Goal: Task Accomplishment & Management: Manage account settings

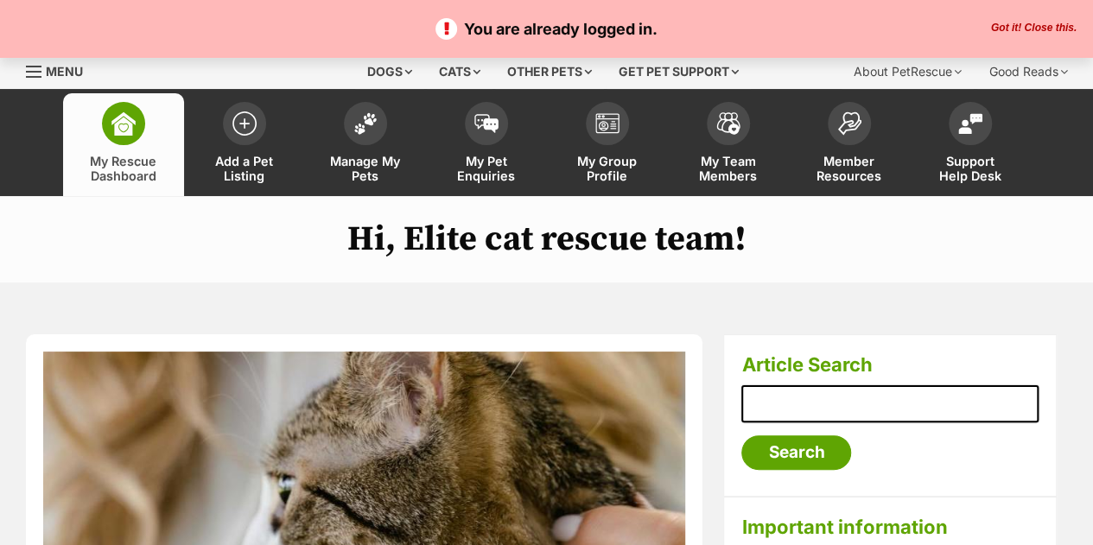
click at [1056, 27] on button "Got it! Close this." at bounding box center [1033, 29] width 96 height 14
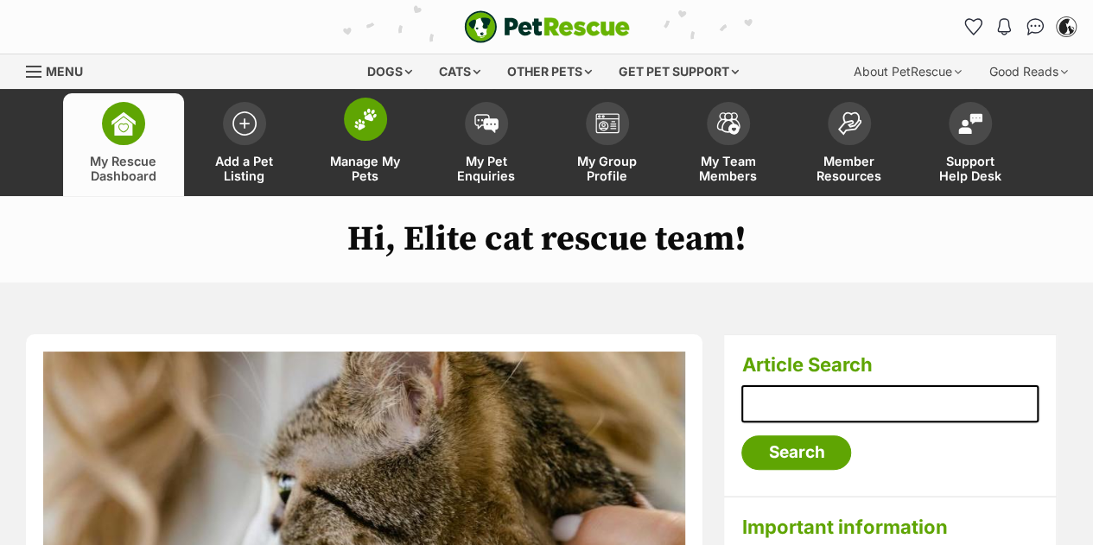
click at [371, 120] on img at bounding box center [365, 119] width 24 height 22
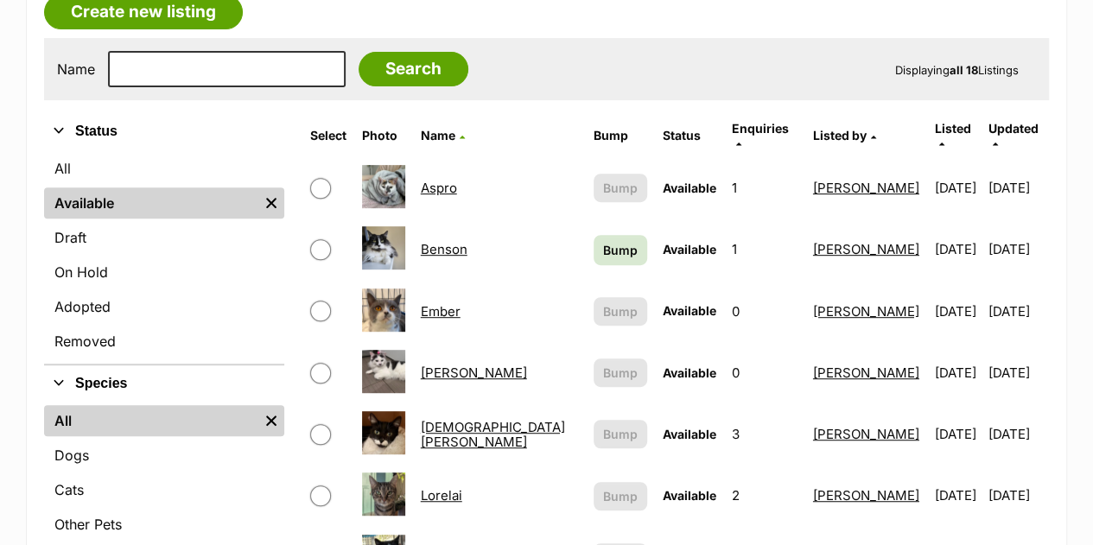
scroll to position [324, 0]
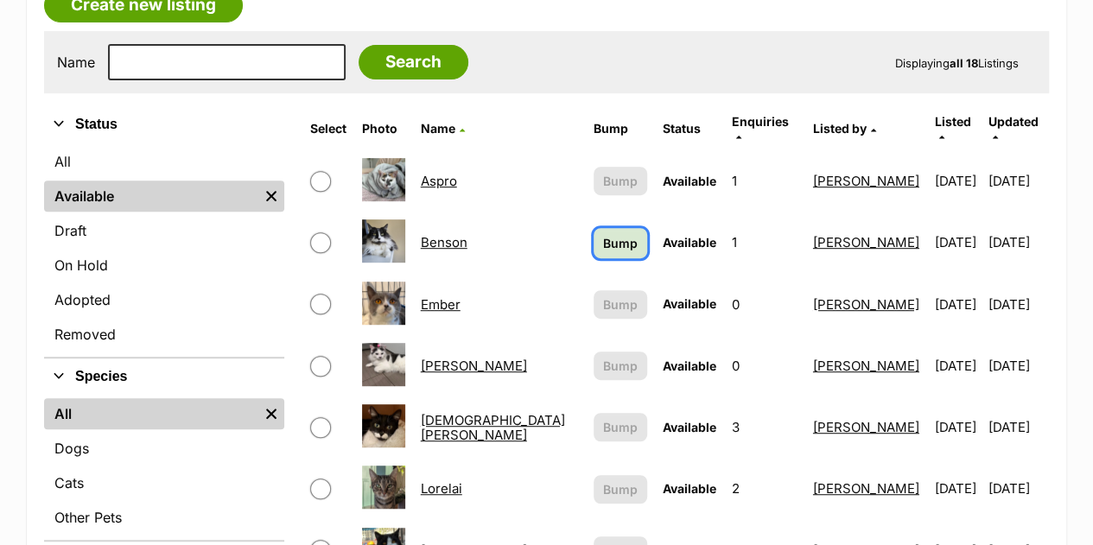
click at [603, 237] on span "Bump" at bounding box center [620, 243] width 35 height 18
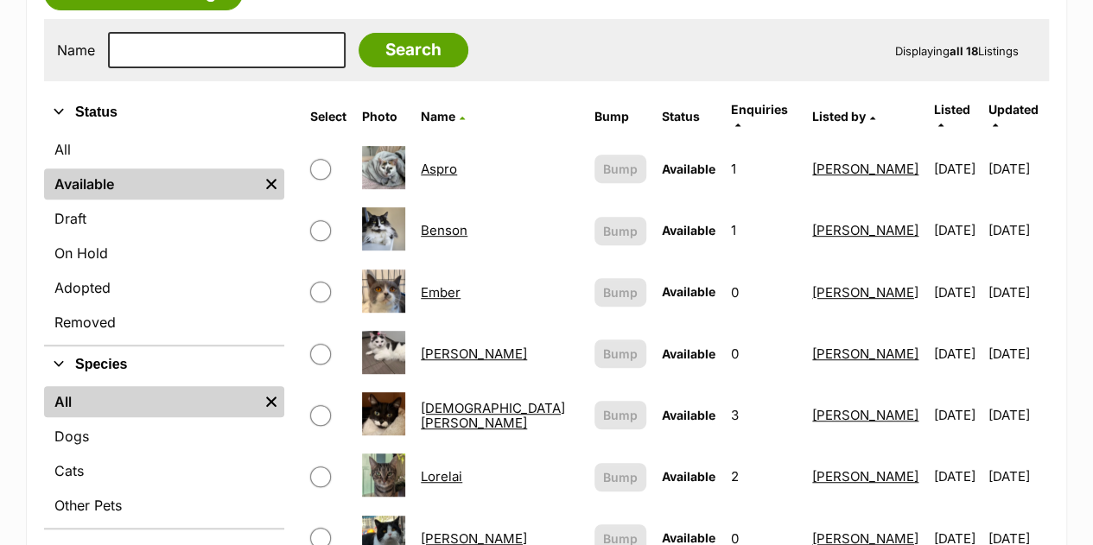
scroll to position [335, 0]
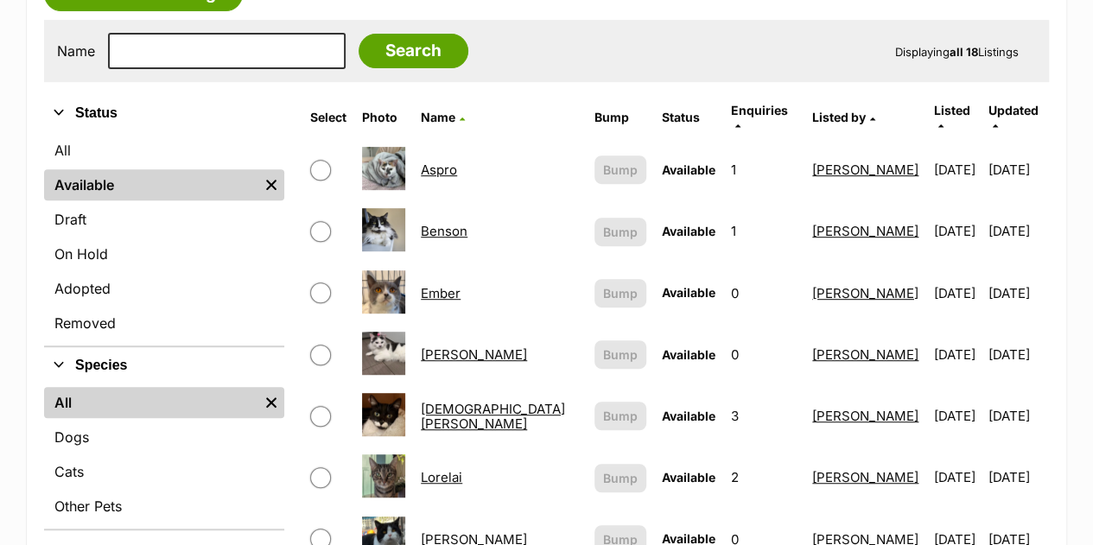
click at [447, 162] on link "Aspro" at bounding box center [439, 170] width 36 height 16
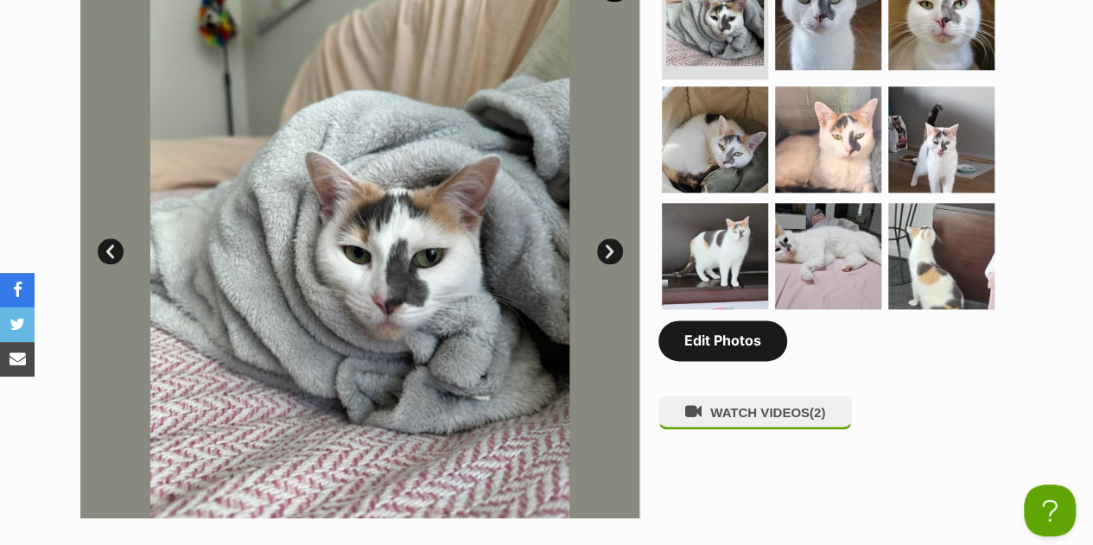
click at [732, 334] on link "Edit Photos" at bounding box center [722, 340] width 129 height 40
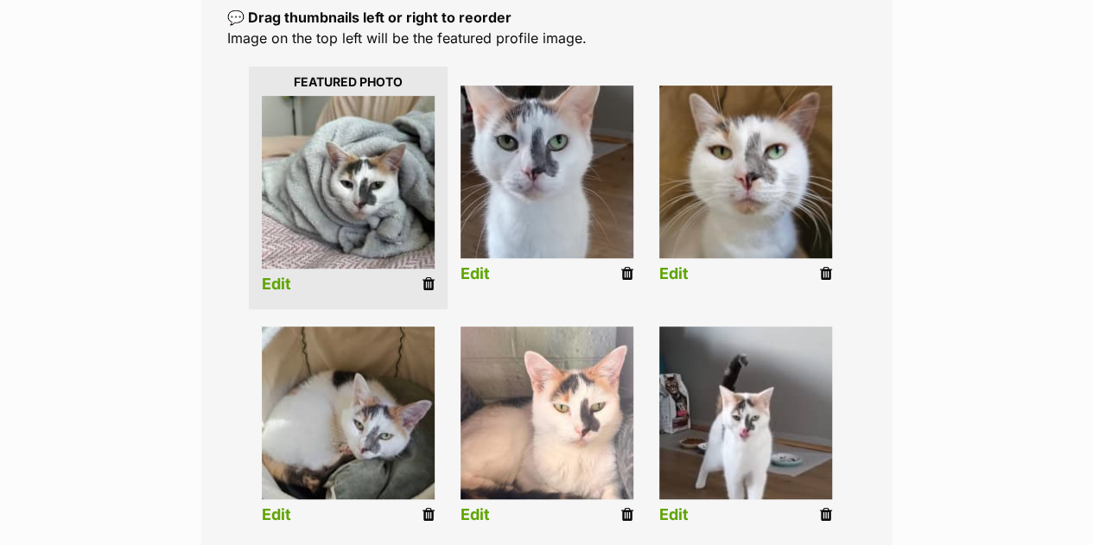
scroll to position [383, 0]
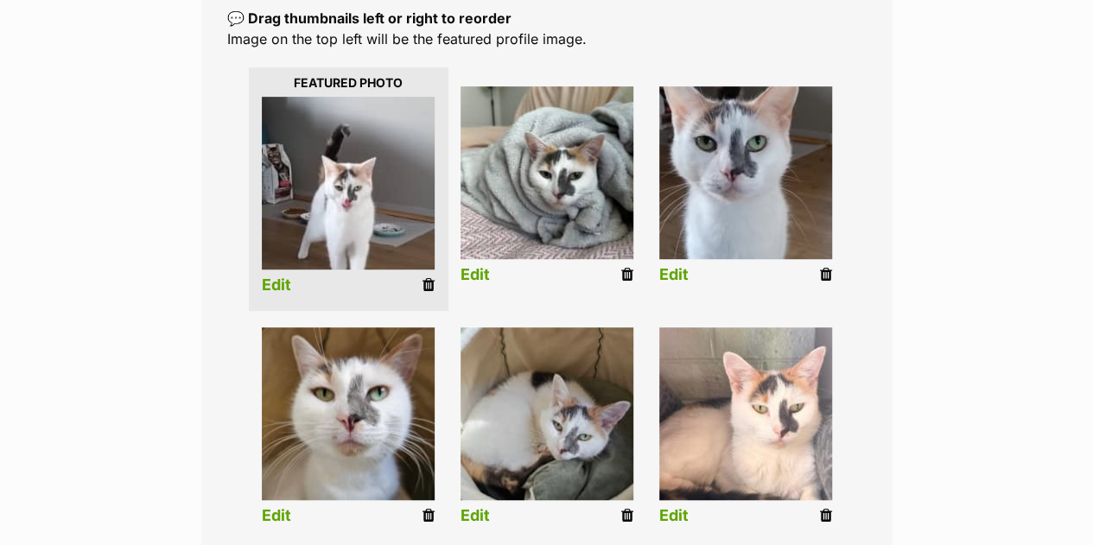
click at [277, 288] on link "Edit" at bounding box center [276, 285] width 29 height 18
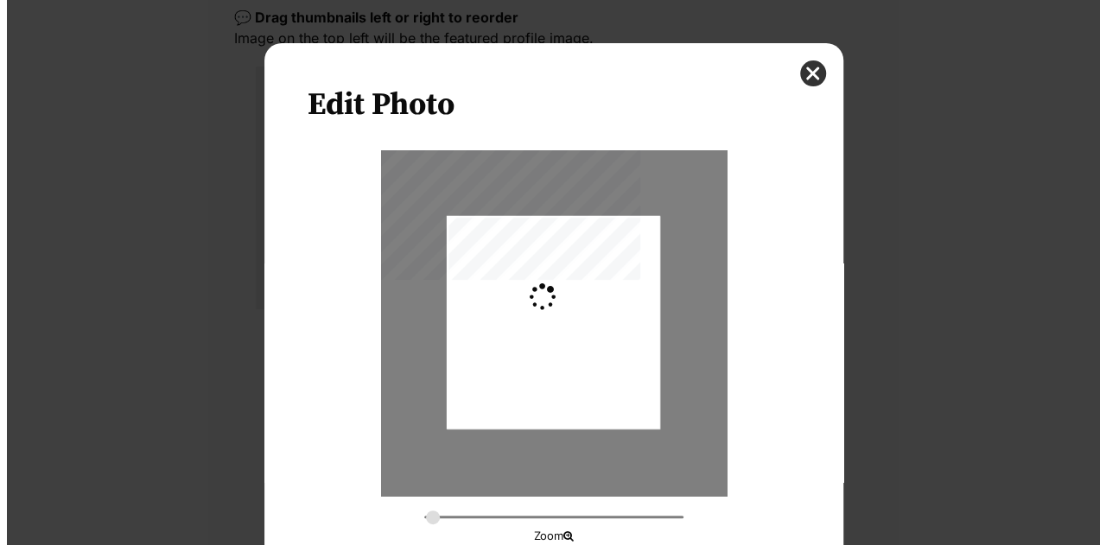
scroll to position [0, 0]
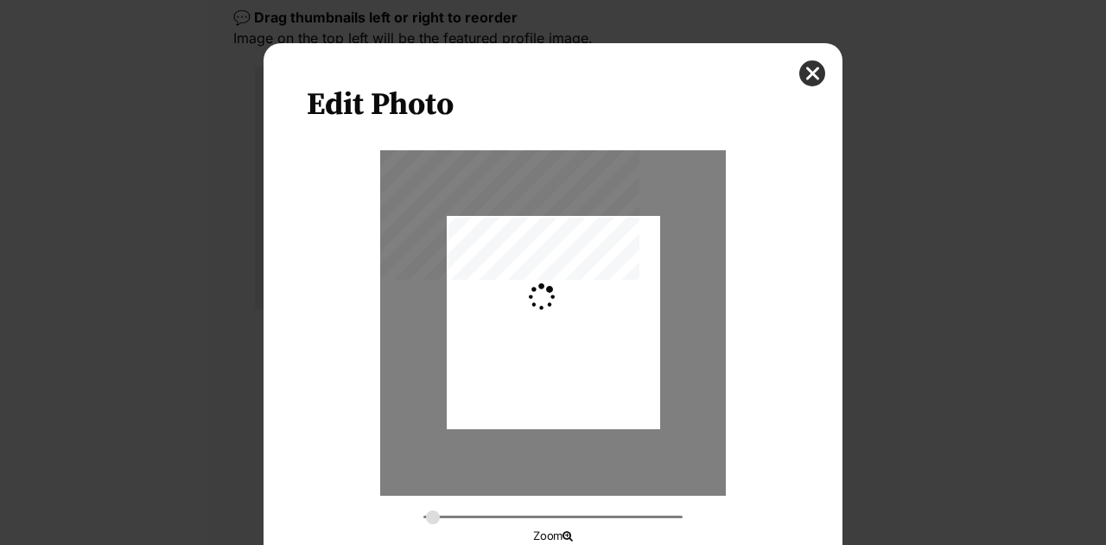
type input "0.2744"
drag, startPoint x: 593, startPoint y: 367, endPoint x: 593, endPoint y: 353, distance: 13.8
click at [593, 353] on div "Dialog Window - Close (Press escape to close)" at bounding box center [553, 309] width 213 height 283
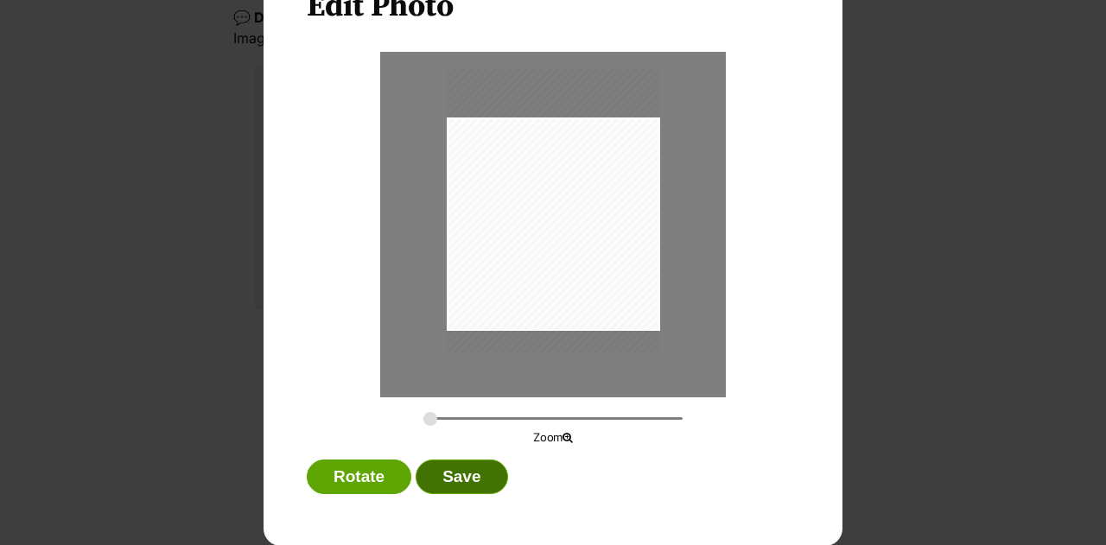
click at [460, 482] on button "Save" at bounding box center [461, 476] width 92 height 35
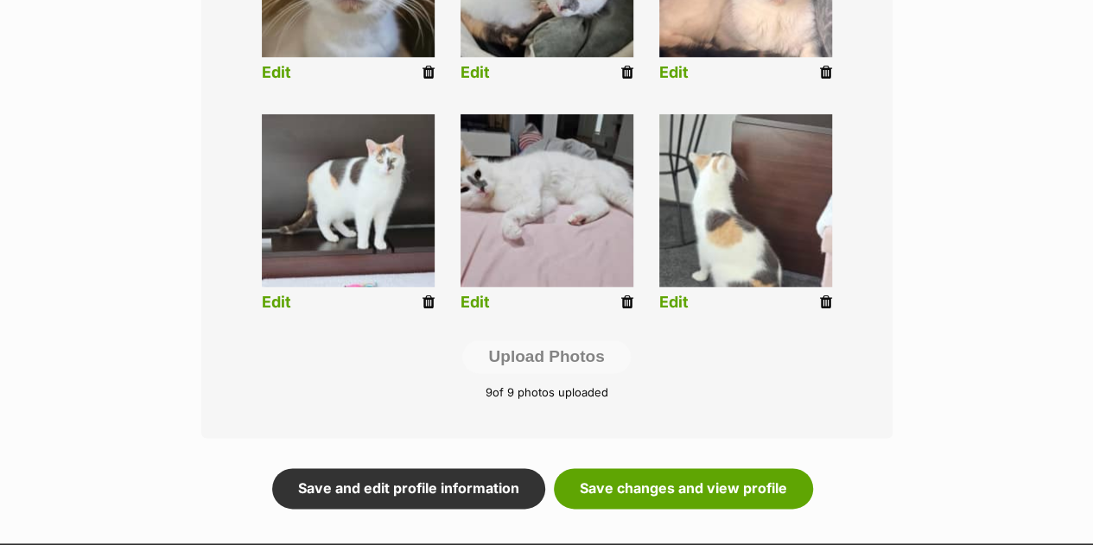
scroll to position [946, 0]
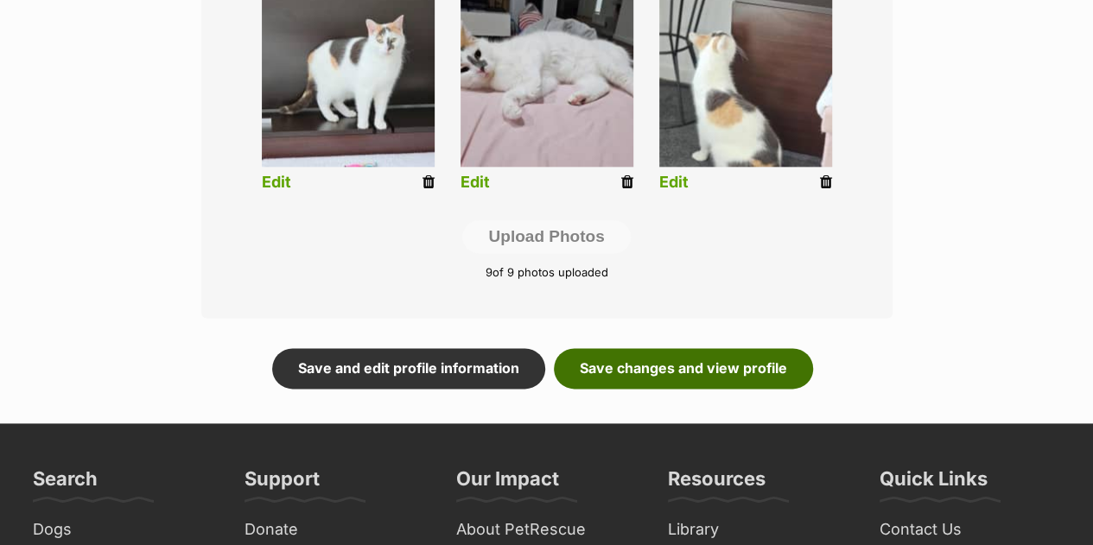
click at [679, 371] on link "Save changes and view profile" at bounding box center [683, 368] width 259 height 40
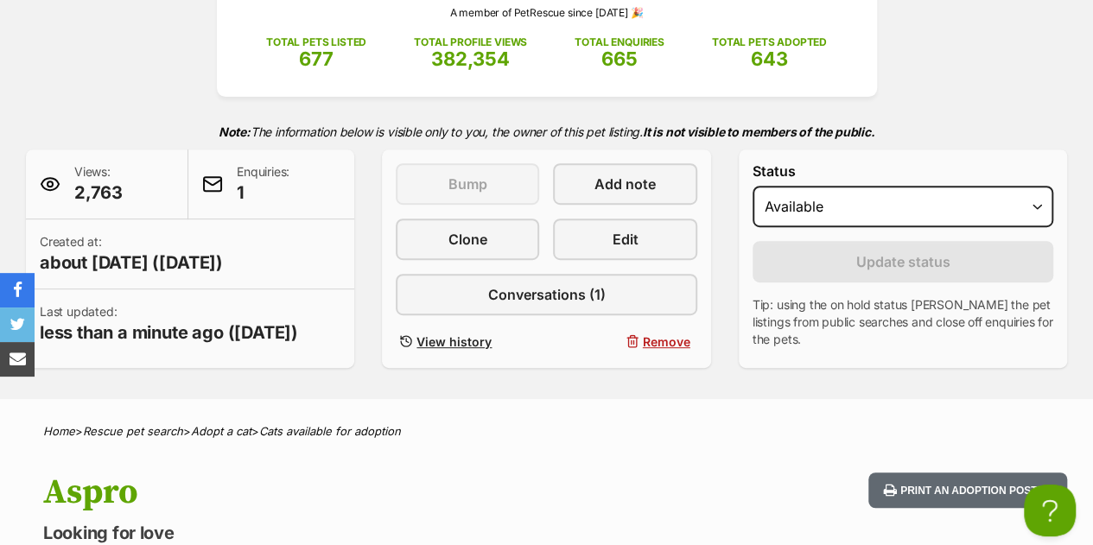
scroll to position [309, 0]
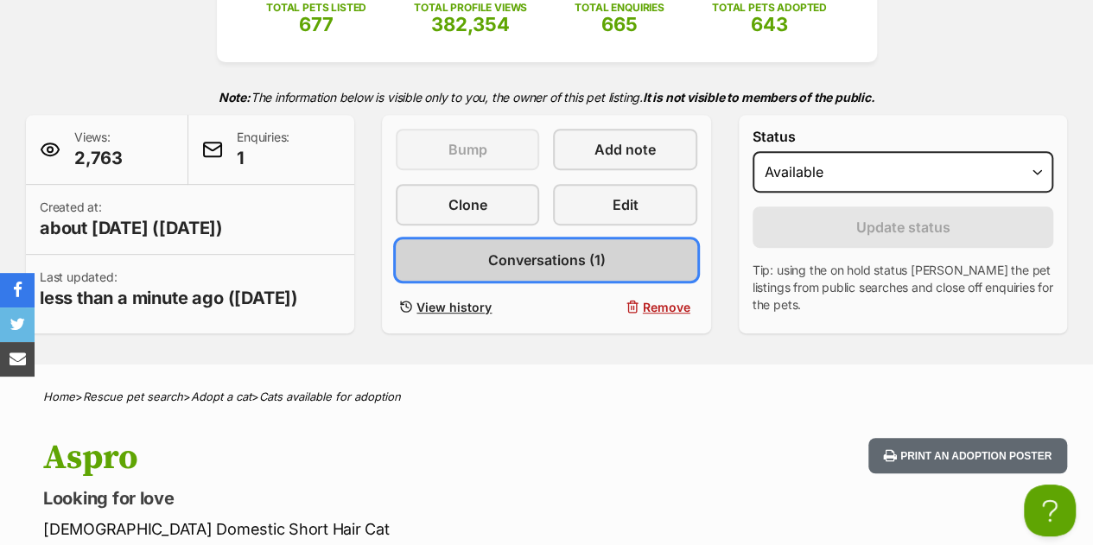
click at [677, 271] on link "Conversations (1)" at bounding box center [546, 259] width 301 height 41
